Goal: Information Seeking & Learning: Check status

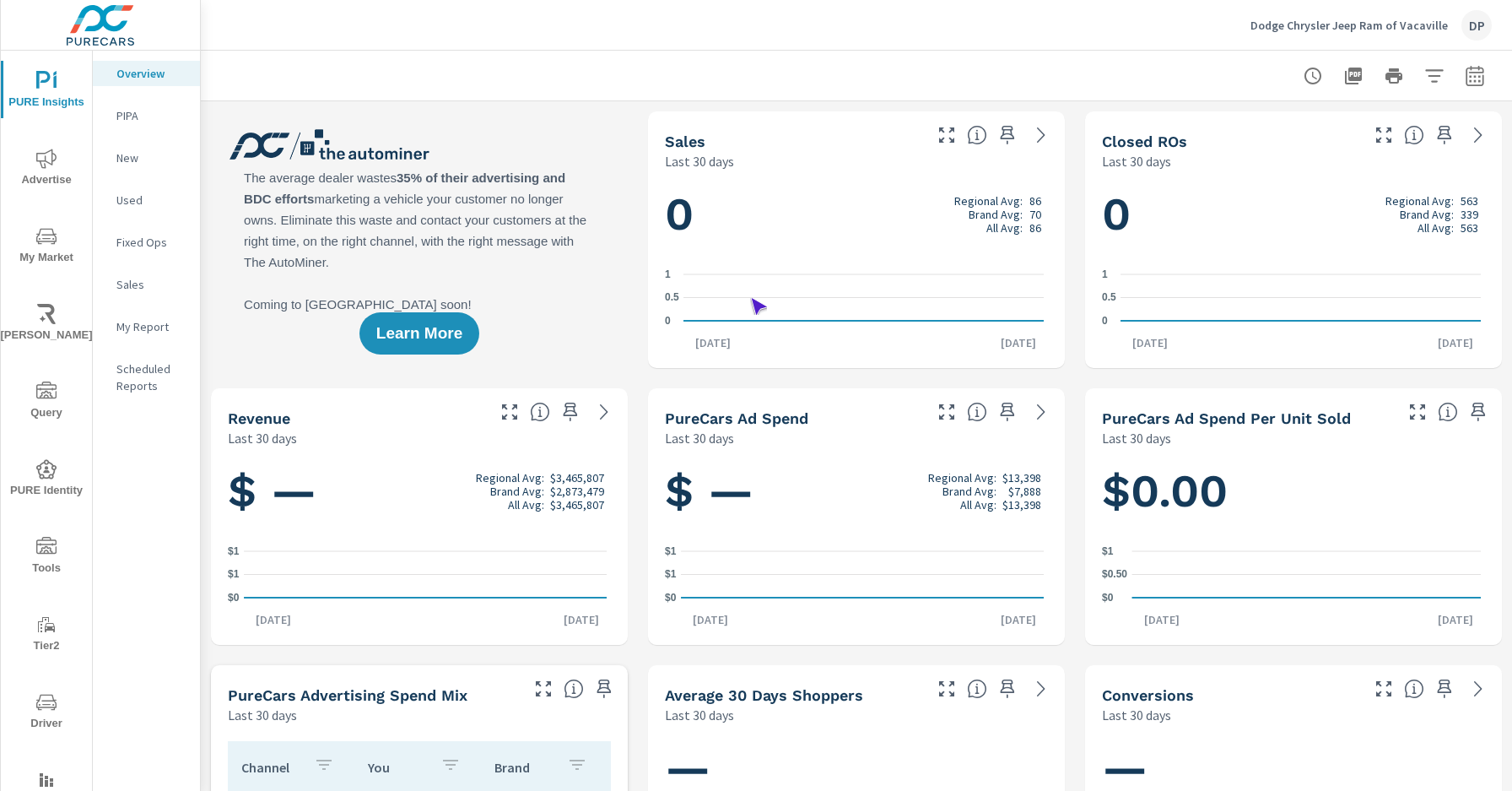
click at [43, 712] on span "Driver" at bounding box center [46, 712] width 81 height 41
